Goal: Task Accomplishment & Management: Manage account settings

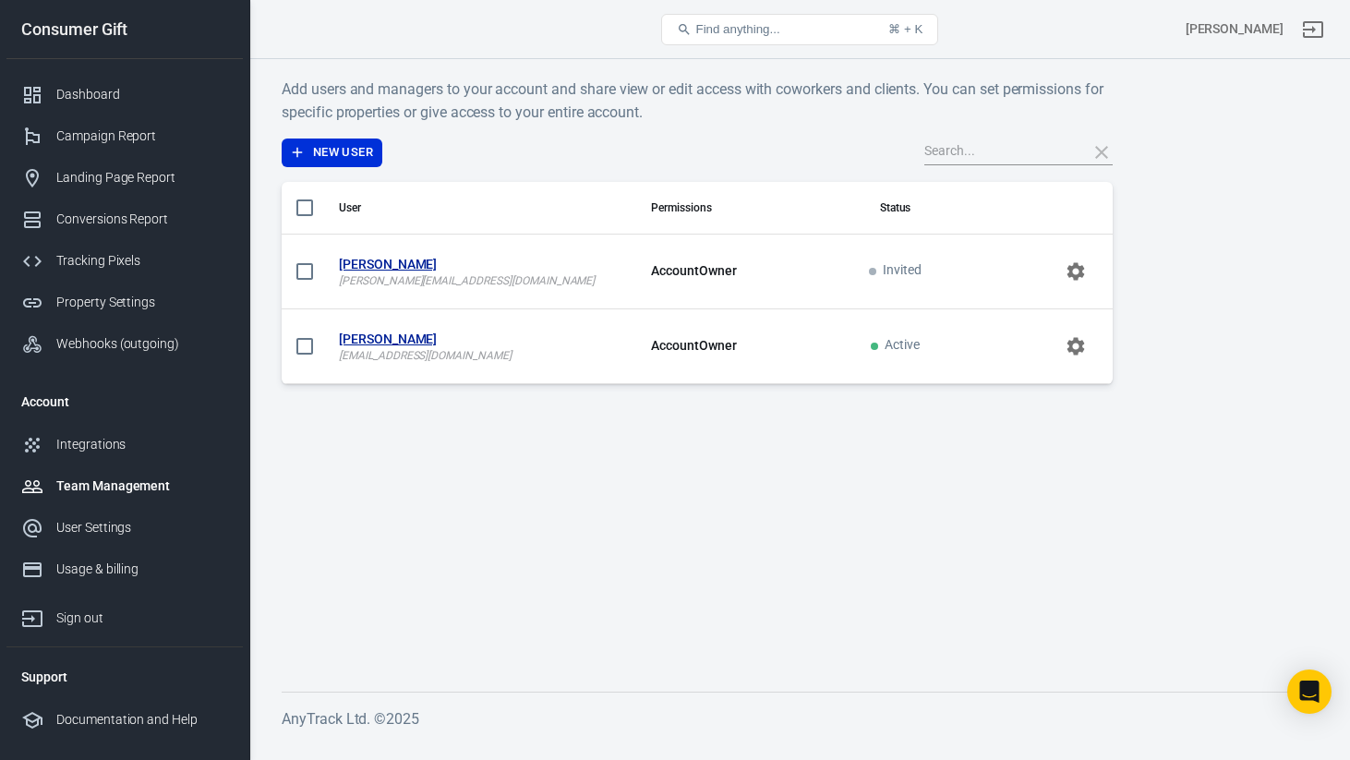
click at [1102, 146] on div at bounding box center [1095, 152] width 33 height 26
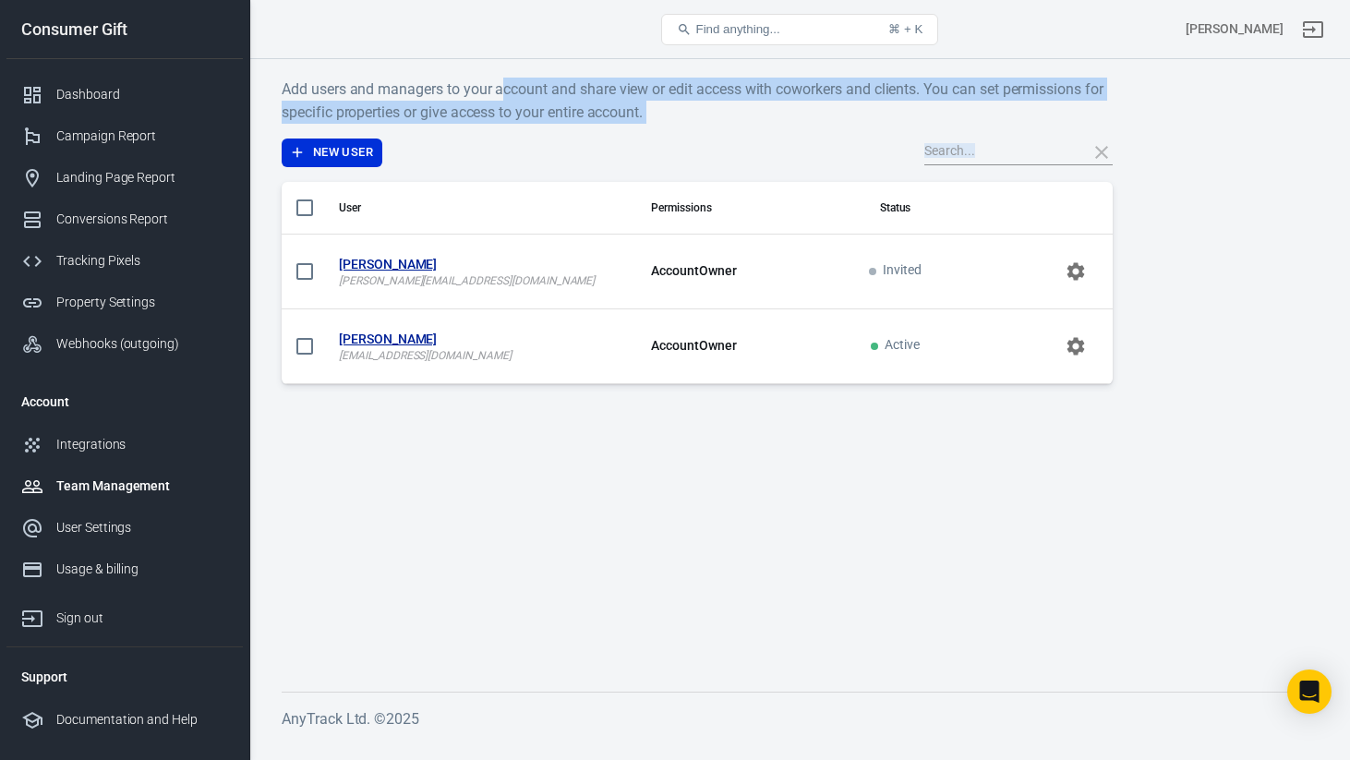
drag, startPoint x: 1216, startPoint y: 159, endPoint x: 495, endPoint y: 81, distance: 725.1
click at [504, 82] on main "Add users and managers to your account and share view or edit access with cowor…" at bounding box center [800, 370] width 1036 height 584
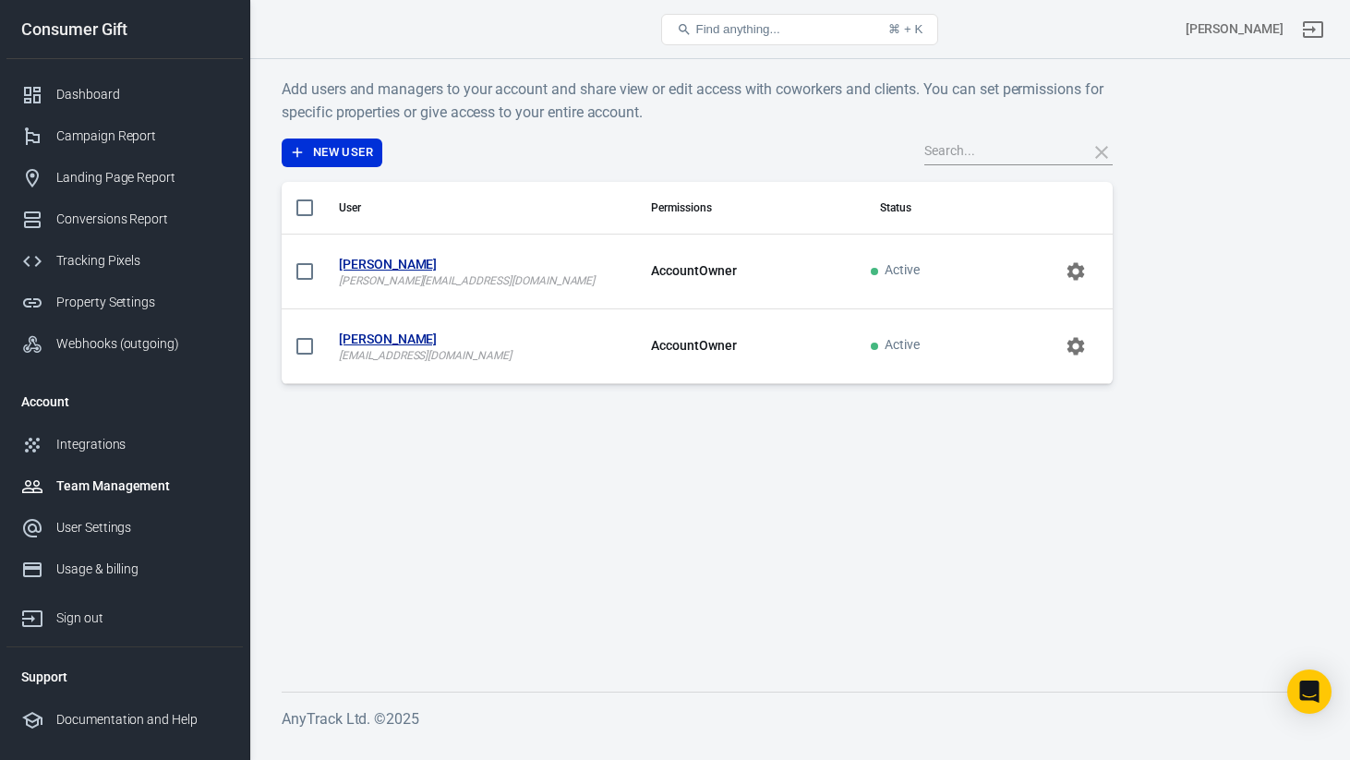
click at [543, 604] on main "Add users and managers to your account and share view or edit access with cowor…" at bounding box center [800, 370] width 1036 height 584
click at [642, 511] on main "Add users and managers to your account and share view or edit access with cowor…" at bounding box center [800, 370] width 1036 height 584
